Goal: Information Seeking & Learning: Find specific fact

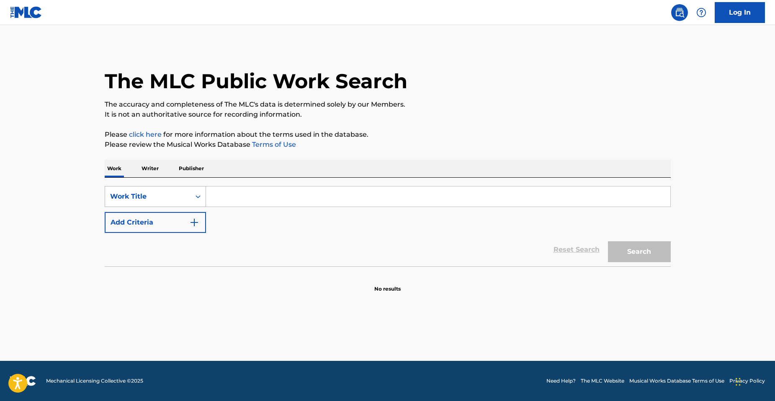
click at [157, 196] on div "Work Title" at bounding box center [147, 197] width 75 height 10
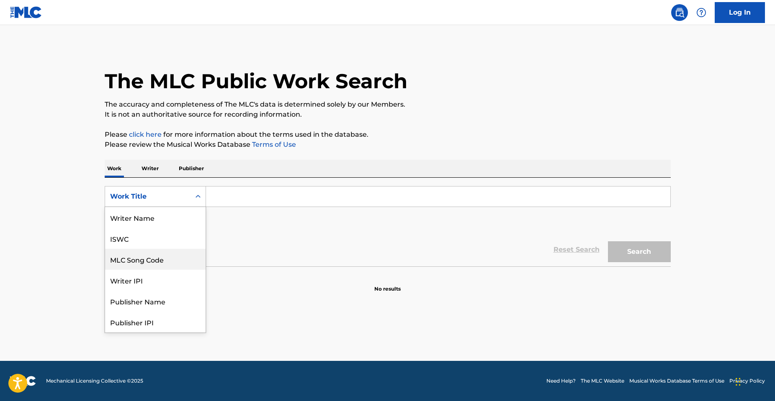
click at [151, 265] on div "MLC Song Code" at bounding box center [155, 259] width 100 height 21
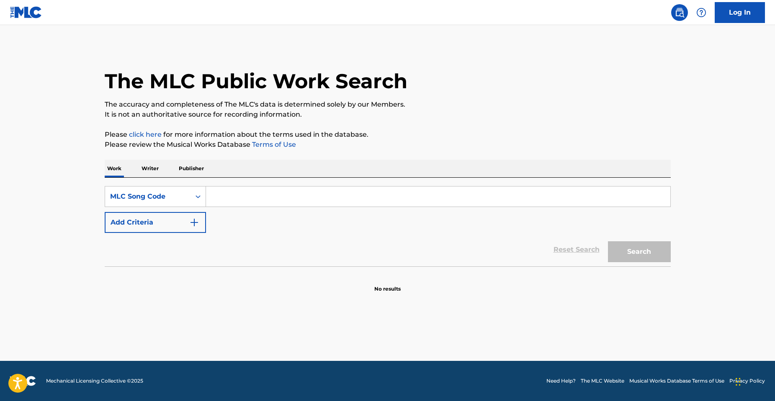
click at [253, 199] on input "Search Form" at bounding box center [438, 197] width 464 height 20
paste input "S50DCX"
type input "S50DCX"
click at [608, 241] on button "Search" at bounding box center [639, 251] width 63 height 21
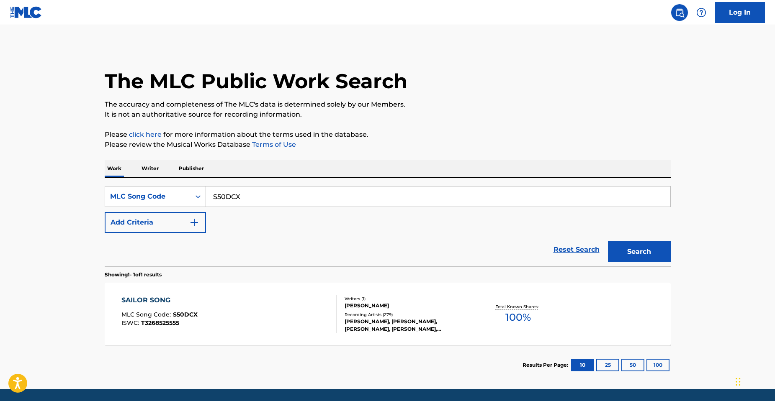
click at [239, 313] on div "SAILOR SONG MLC Song Code : S50DCX ISWC : T3268525555" at bounding box center [228, 314] width 215 height 38
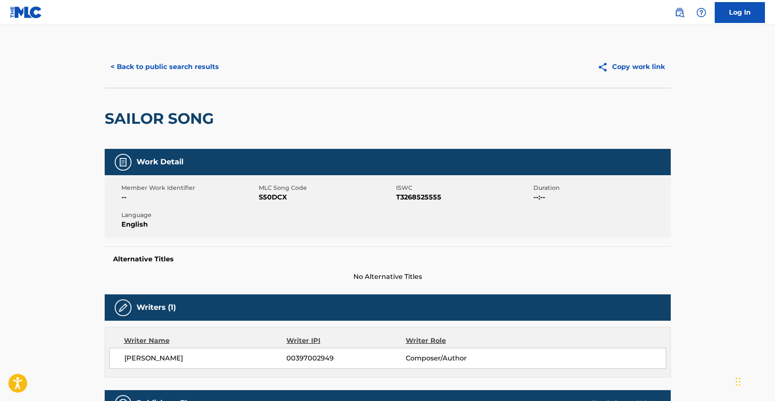
click at [150, 62] on button "< Back to public search results" at bounding box center [165, 66] width 120 height 21
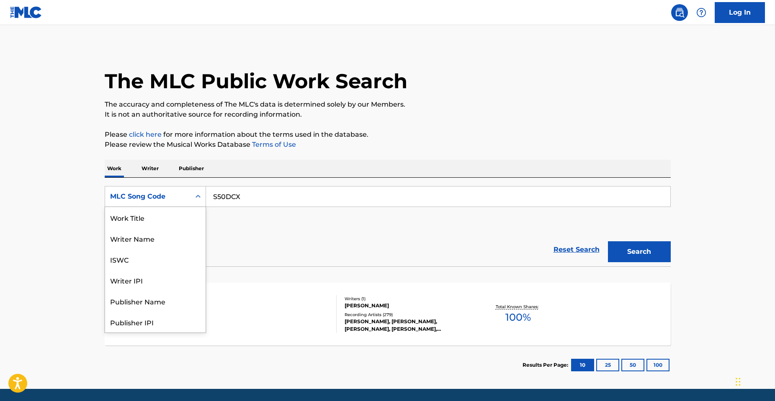
click at [139, 202] on div "MLC Song Code" at bounding box center [147, 197] width 85 height 16
click at [141, 225] on div "Work Title" at bounding box center [155, 217] width 100 height 21
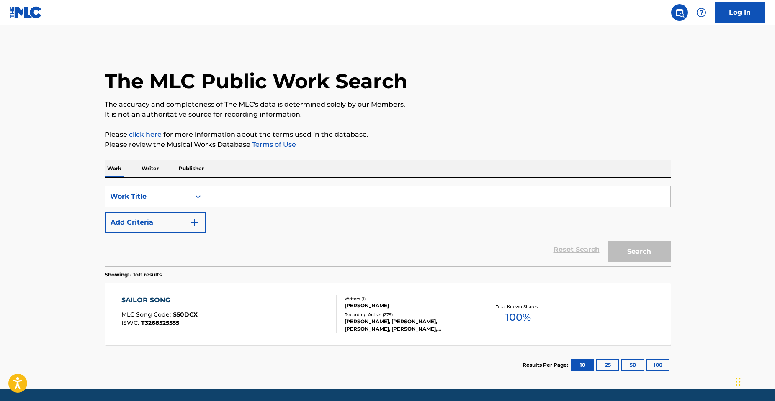
click at [232, 195] on input "Search Form" at bounding box center [438, 197] width 464 height 20
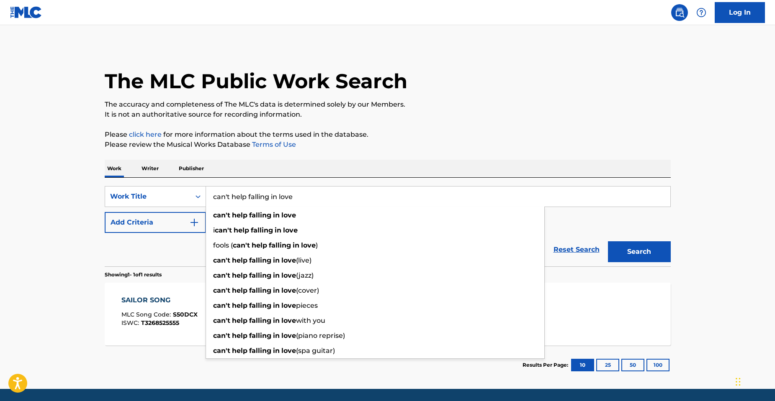
type input "can't help falling in love"
click at [0, 203] on main "The MLC Public Work Search The accuracy and completeness of The MLC's data is d…" at bounding box center [387, 207] width 775 height 364
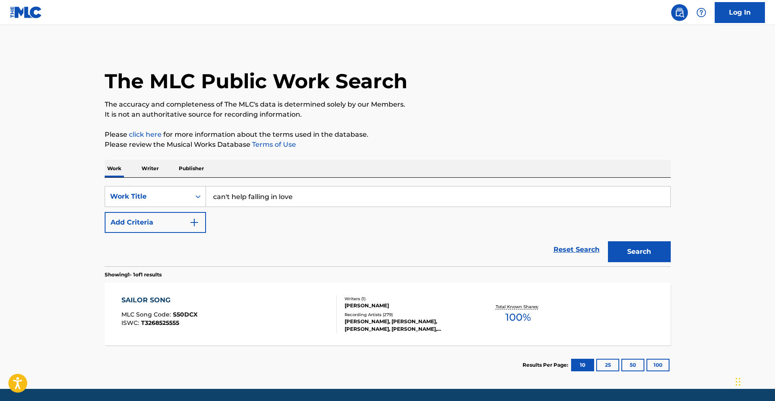
click at [189, 222] on img "Search Form" at bounding box center [194, 223] width 10 height 10
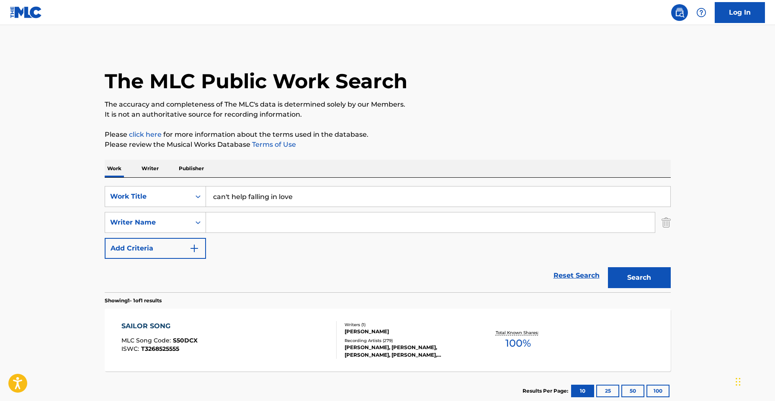
click at [260, 223] on input "Search Form" at bounding box center [430, 223] width 449 height 20
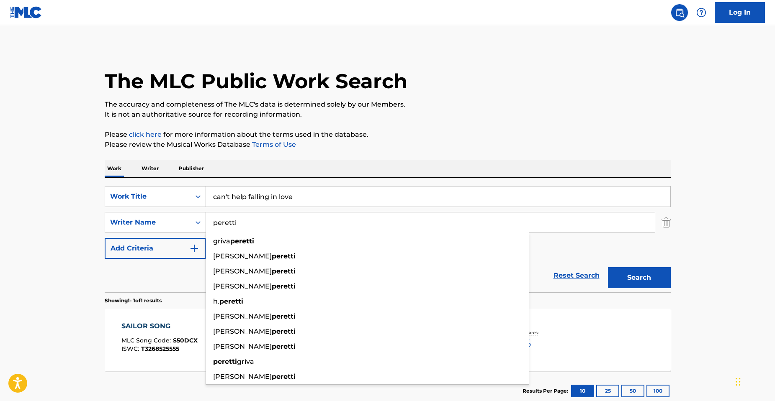
type input "peretti"
click at [608, 267] on button "Search" at bounding box center [639, 277] width 63 height 21
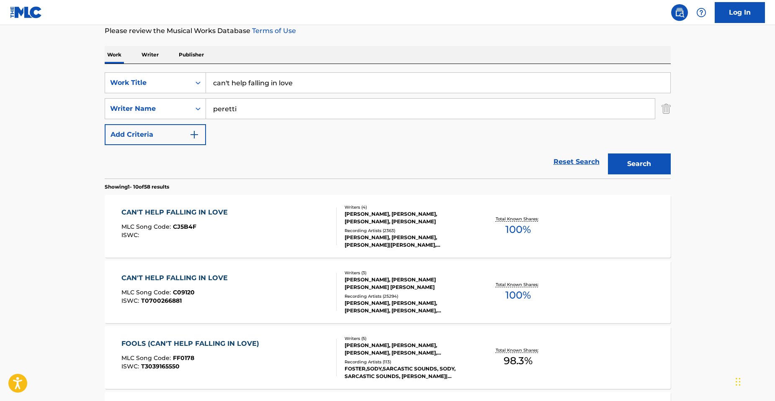
scroll to position [126, 0]
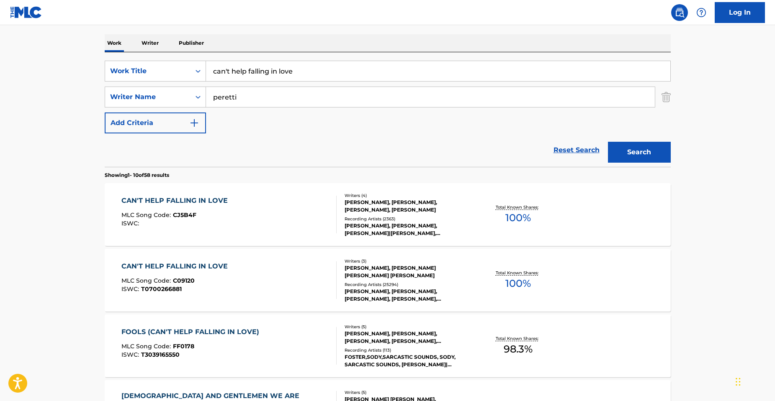
click at [258, 218] on div "CAN'T HELP FALLING IN LOVE MLC Song Code : CJ5B4F ISWC :" at bounding box center [228, 215] width 215 height 38
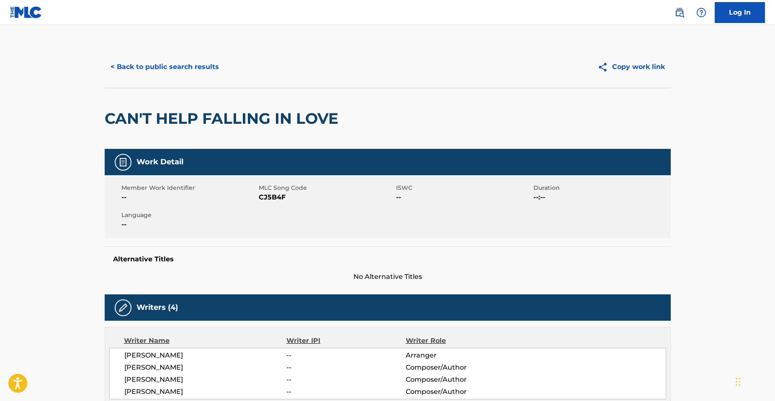
click at [132, 66] on button "< Back to public search results" at bounding box center [165, 66] width 120 height 21
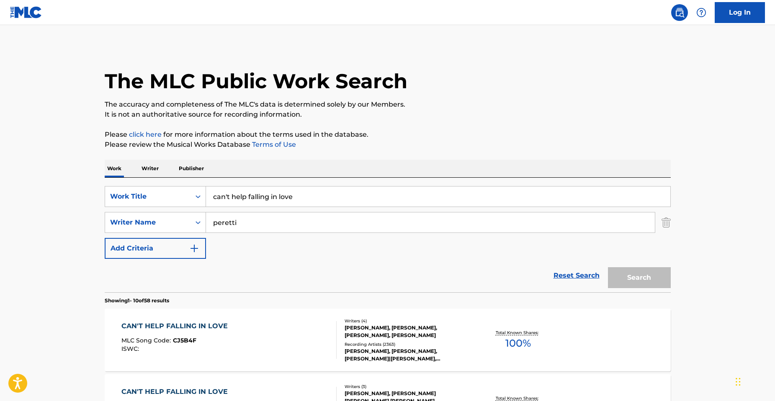
scroll to position [126, 0]
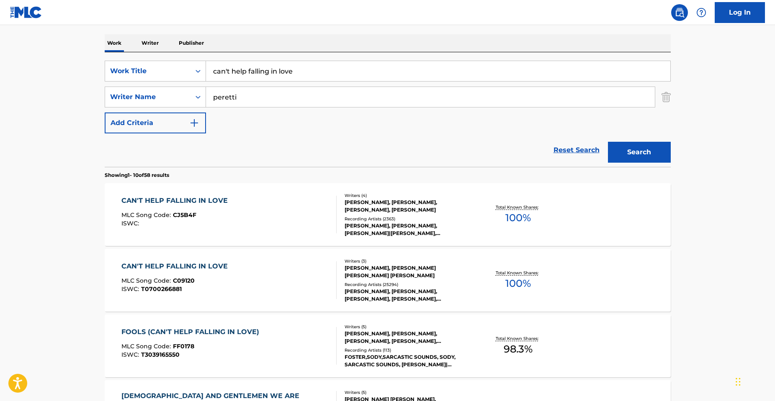
click at [360, 205] on div "[PERSON_NAME], [PERSON_NAME], [PERSON_NAME], [PERSON_NAME]" at bounding box center [407, 206] width 126 height 15
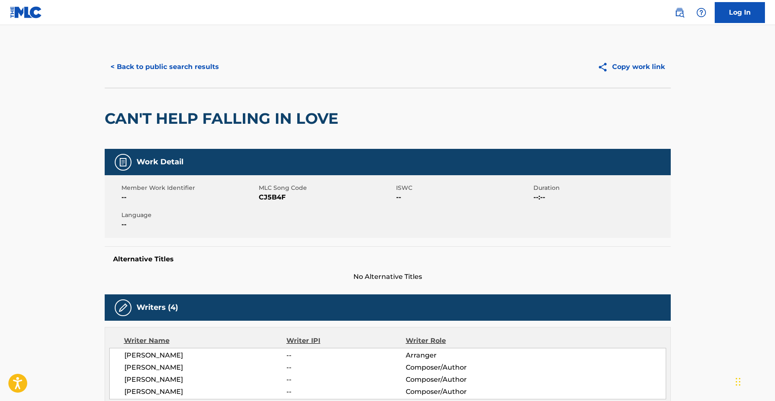
click at [128, 67] on button "< Back to public search results" at bounding box center [165, 66] width 120 height 21
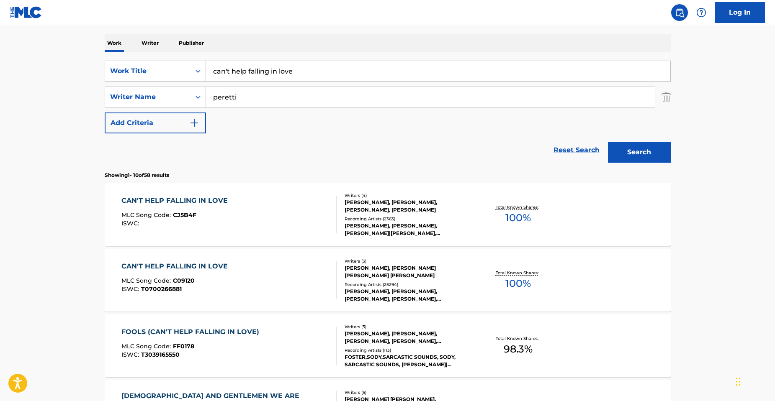
click at [318, 282] on div "CAN'T HELP FALLING IN LOVE MLC Song Code : C09120 ISWC : T0700266881" at bounding box center [228, 281] width 215 height 38
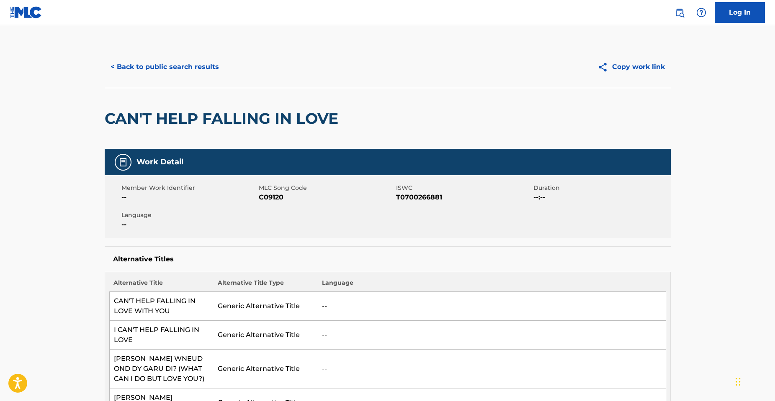
drag, startPoint x: 774, startPoint y: 47, endPoint x: 775, endPoint y: 55, distance: 8.0
click at [774, 55] on html "Accessibility Screen-Reader Guide, Feedback, and Issue Reporting | New window L…" at bounding box center [387, 200] width 775 height 401
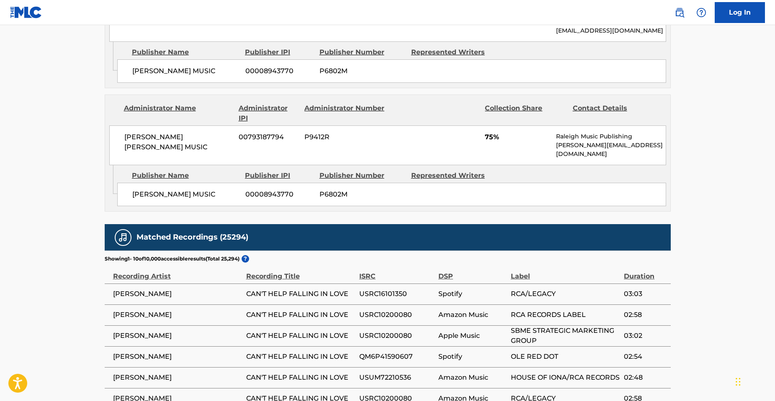
scroll to position [2014, 0]
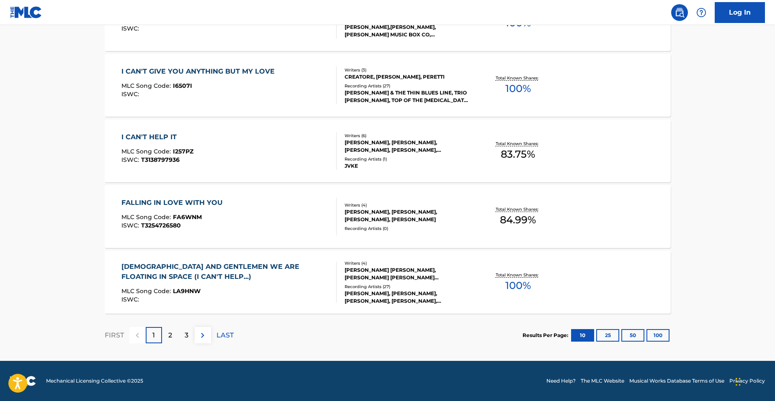
scroll to position [126, 0]
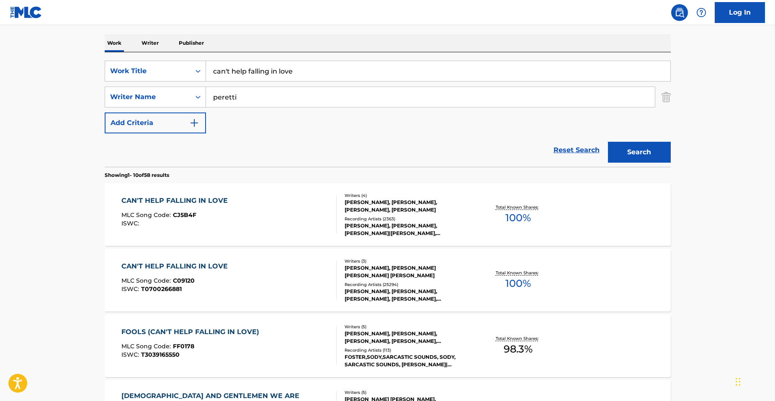
click at [346, 225] on div "[PERSON_NAME], [PERSON_NAME], [PERSON_NAME]|[PERSON_NAME], [PERSON_NAME], [PERS…" at bounding box center [407, 229] width 126 height 15
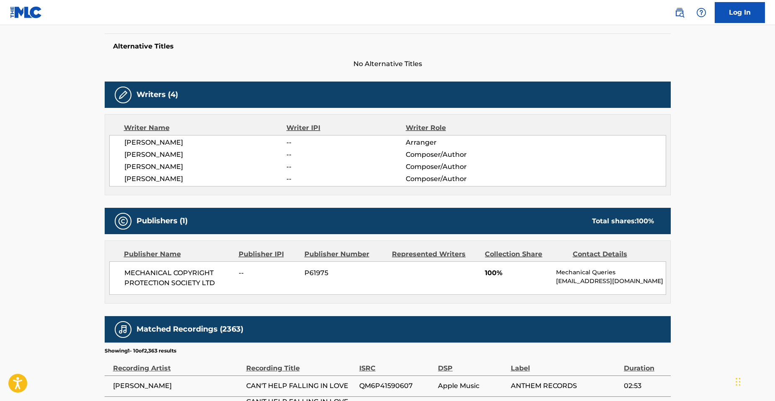
scroll to position [487, 0]
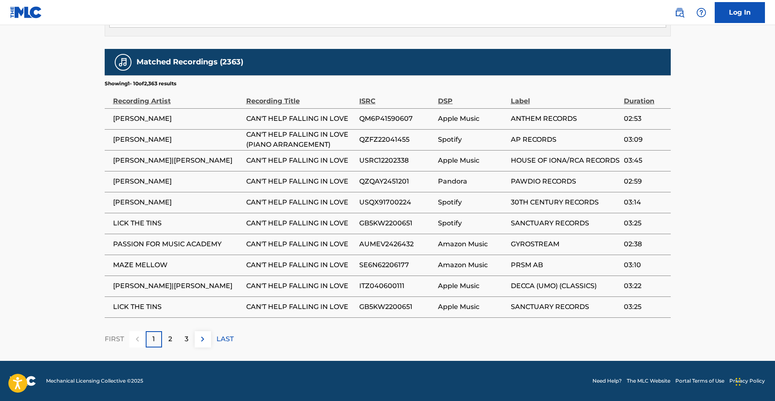
click at [165, 340] on div "2" at bounding box center [170, 339] width 16 height 16
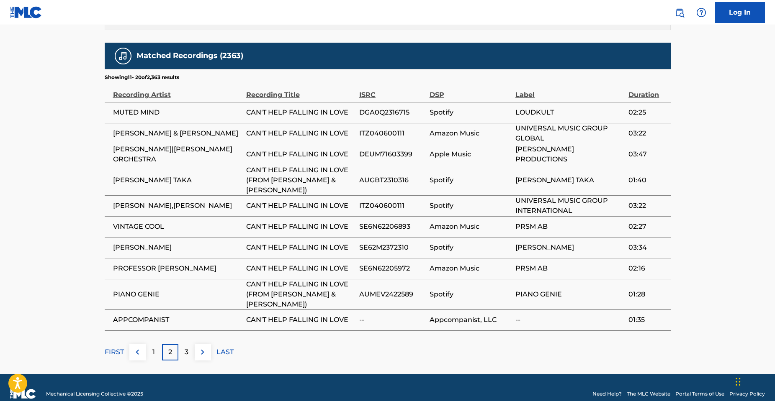
click at [186, 347] on p "3" at bounding box center [187, 352] width 4 height 10
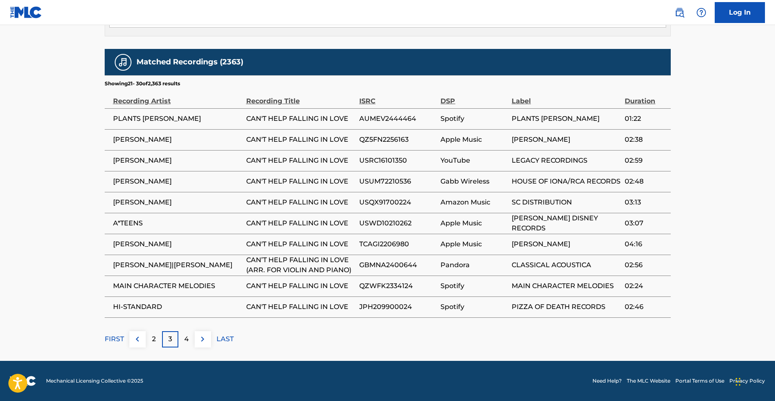
click at [154, 340] on p "2" at bounding box center [154, 339] width 4 height 10
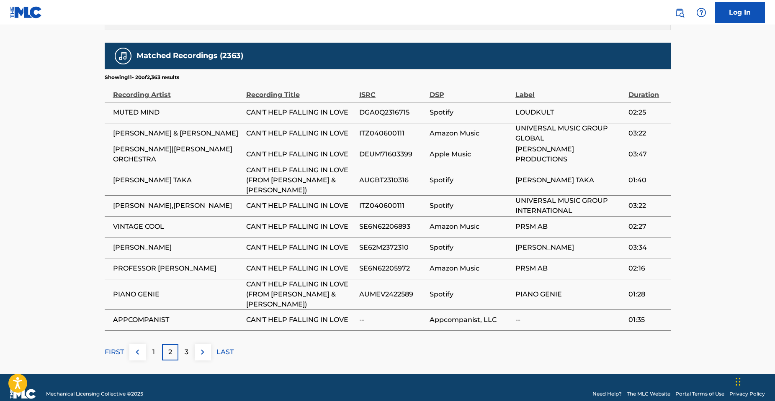
click at [154, 347] on p "1" at bounding box center [153, 352] width 3 height 10
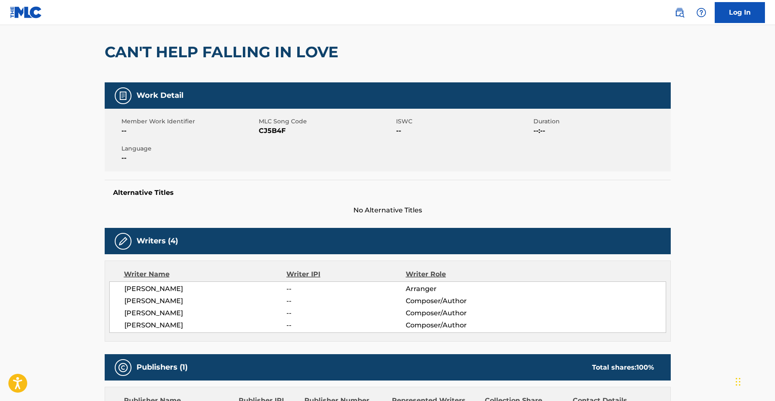
scroll to position [0, 0]
